Goal: Task Accomplishment & Management: Manage account settings

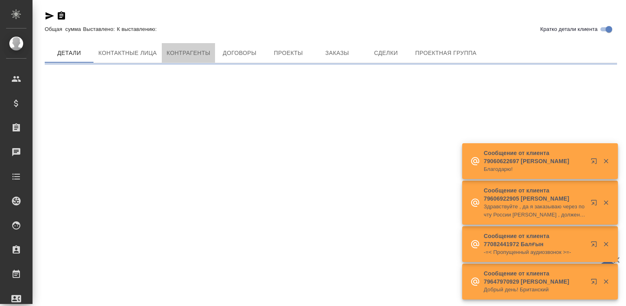
click at [191, 51] on span "Контрагенты" at bounding box center [189, 53] width 44 height 10
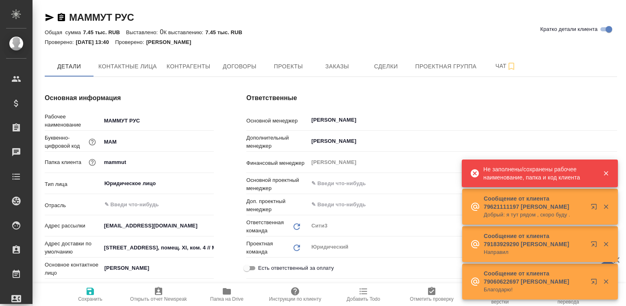
type textarea "x"
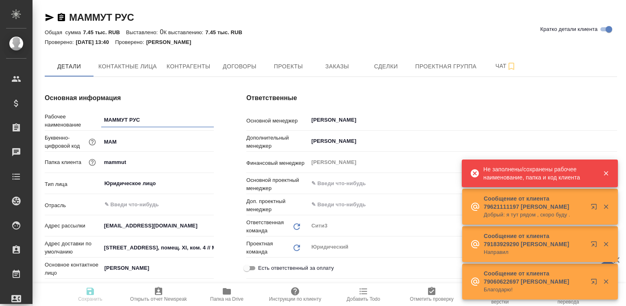
type textarea "x"
click at [363, 96] on h4 "Ответственные" at bounding box center [431, 98] width 371 height 10
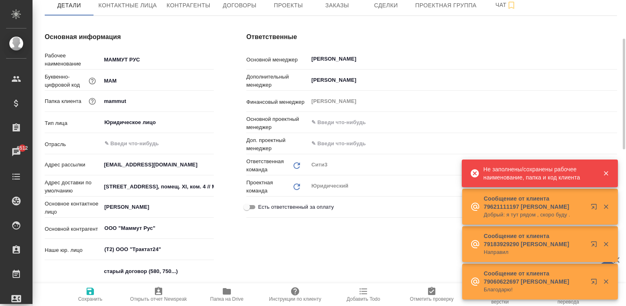
scroll to position [73, 0]
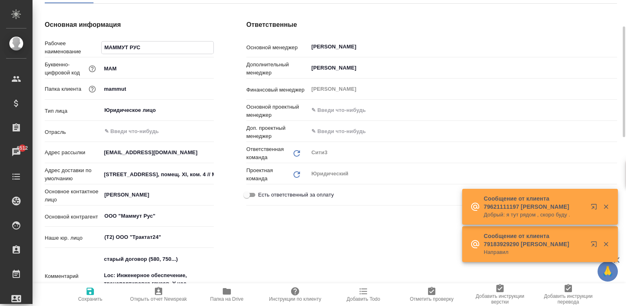
click at [124, 46] on input "МАММУТ РУС" at bounding box center [158, 47] width 112 height 12
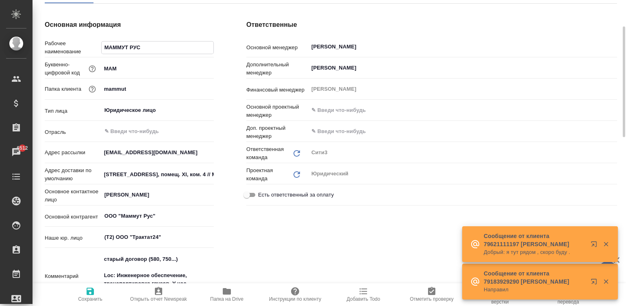
click at [124, 46] on input "МАММУТ РУС" at bounding box center [158, 47] width 112 height 12
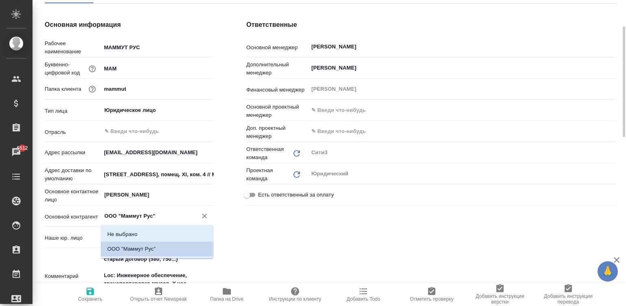
click at [159, 215] on input "ООО "Маммут Рус"" at bounding box center [144, 216] width 81 height 10
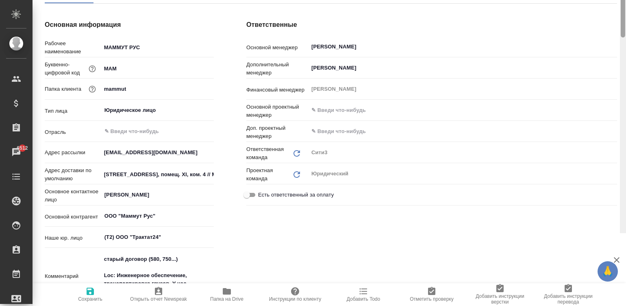
scroll to position [0, 0]
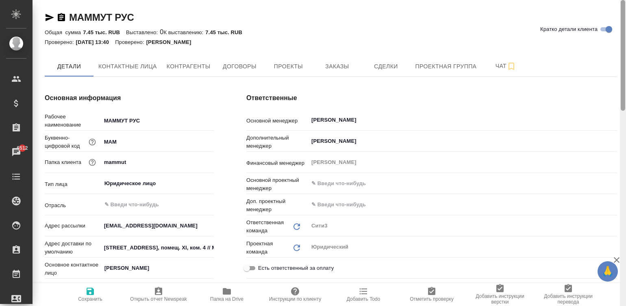
click at [625, 9] on div at bounding box center [623, 153] width 6 height 306
